Goal: Use online tool/utility: Utilize a website feature to perform a specific function

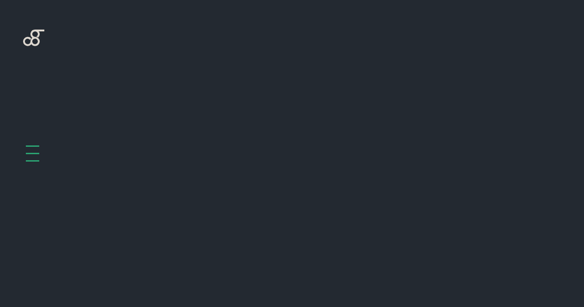
scroll to position [416, 0]
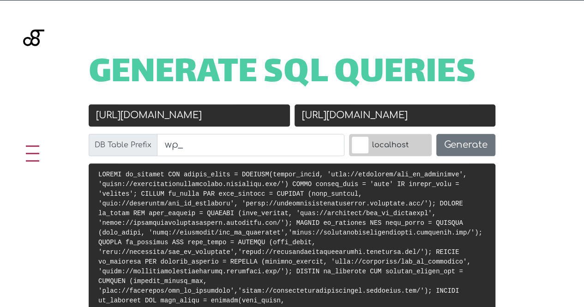
type input "[URL][DOMAIN_NAME]"
click at [316, 110] on input "https://exquitechforukcharities.exquitech.com/" at bounding box center [395, 115] width 201 height 22
paste input "lavender-chough-467539.hostingersite"
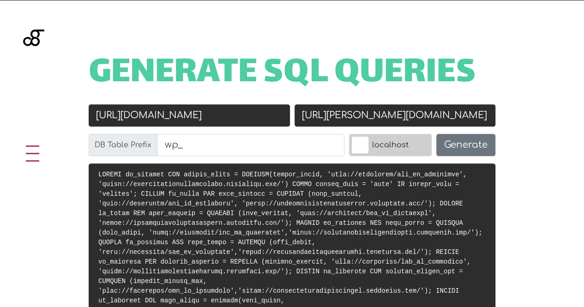
scroll to position [0, 58]
type input "[URL][PERSON_NAME][DOMAIN_NAME]"
click at [472, 146] on button "Generate" at bounding box center [465, 145] width 59 height 22
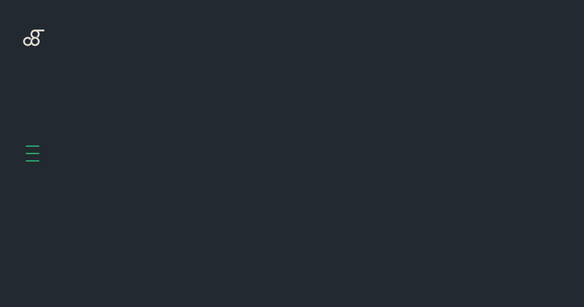
scroll to position [416, 0]
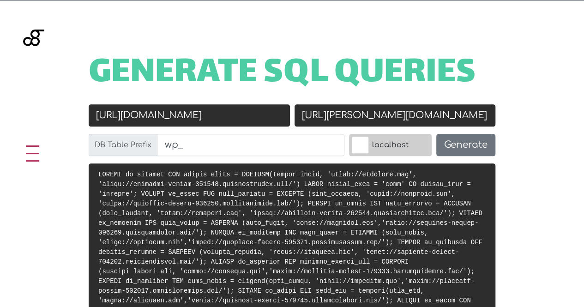
click at [188, 157] on div "DB Table Prefix wp_" at bounding box center [216, 149] width 260 height 30
click at [188, 147] on input "wp_" at bounding box center [250, 145] width 187 height 22
paste input "4agkbr5sk9_"
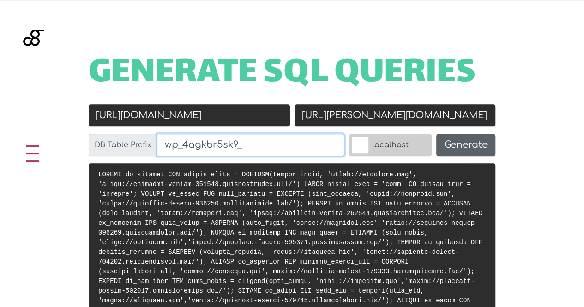
type input "wp_4agkbr5sk9_"
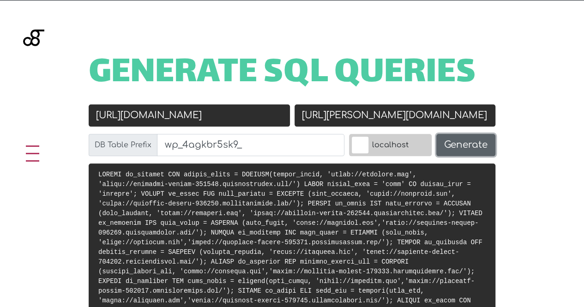
click at [463, 139] on button "Generate" at bounding box center [465, 145] width 59 height 22
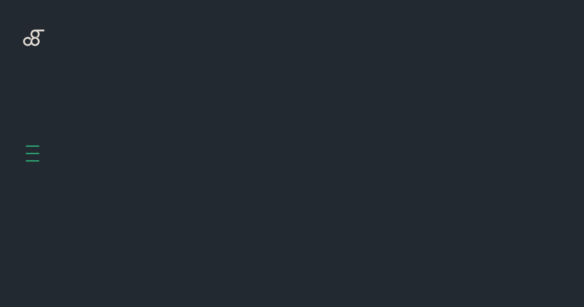
scroll to position [416, 0]
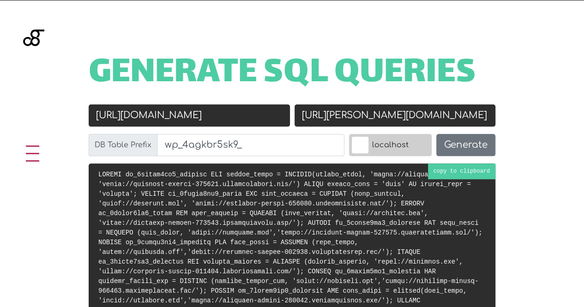
click at [462, 167] on pre at bounding box center [292, 256] width 407 height 187
